Goal: Task Accomplishment & Management: Manage account settings

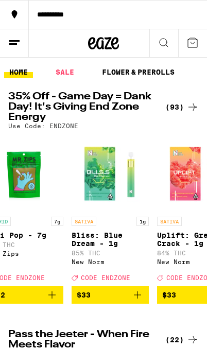
scroll to position [0, 5059]
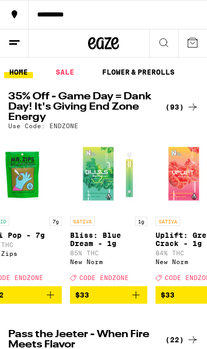
click at [6, 38] on button at bounding box center [14, 43] width 29 height 28
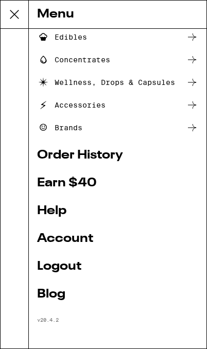
click at [53, 268] on link "Logout" at bounding box center [117, 266] width 161 height 12
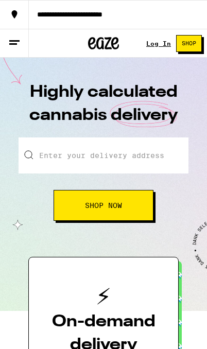
click at [15, 45] on icon at bounding box center [14, 43] width 12 height 12
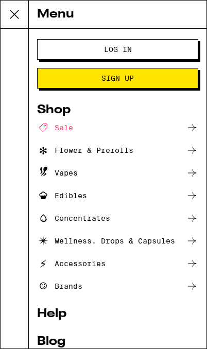
click at [80, 44] on button "Log In" at bounding box center [117, 49] width 161 height 21
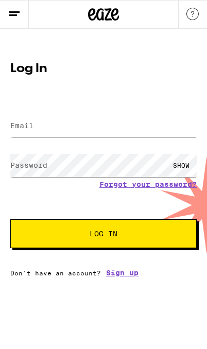
click at [29, 124] on label "Email" at bounding box center [21, 125] width 23 height 8
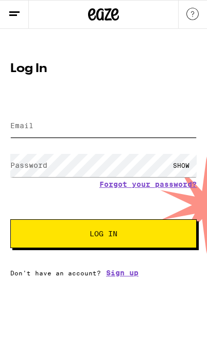
click at [28, 120] on input "Email" at bounding box center [103, 125] width 186 height 23
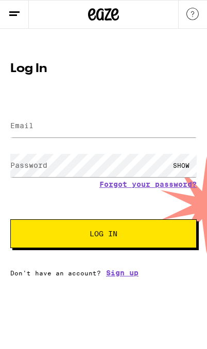
click at [20, 126] on label "Email" at bounding box center [21, 125] width 23 height 8
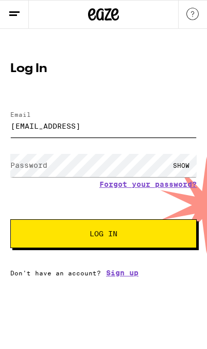
click at [103, 235] on button "Log In" at bounding box center [103, 233] width 186 height 29
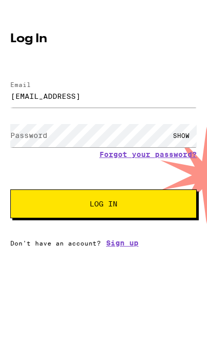
click at [49, 172] on form "Email Email [EMAIL_ADDRESS] Password Password SHOW Forgot your password? Log In" at bounding box center [103, 174] width 186 height 147
click at [38, 219] on button "Log In" at bounding box center [103, 233] width 186 height 29
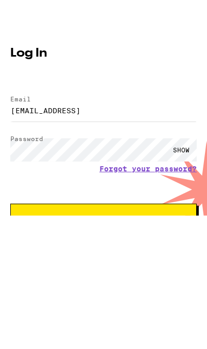
click at [54, 259] on span "Log In" at bounding box center [103, 262] width 103 height 7
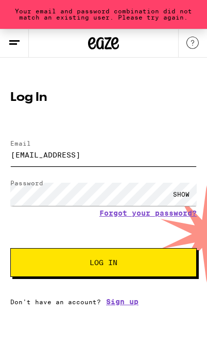
click at [196, 152] on input "[EMAIL_ADDRESS]" at bounding box center [103, 154] width 186 height 23
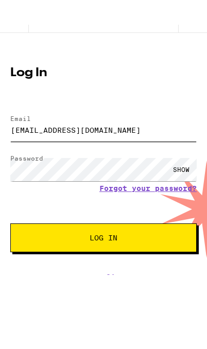
type input "[EMAIL_ADDRESS][DOMAIN_NAME]"
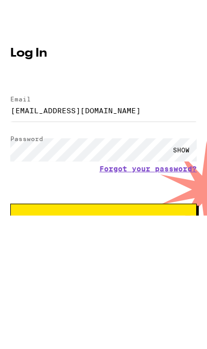
click at [59, 259] on span "Log In" at bounding box center [103, 262] width 103 height 7
